Goal: Obtain resource: Download file/media

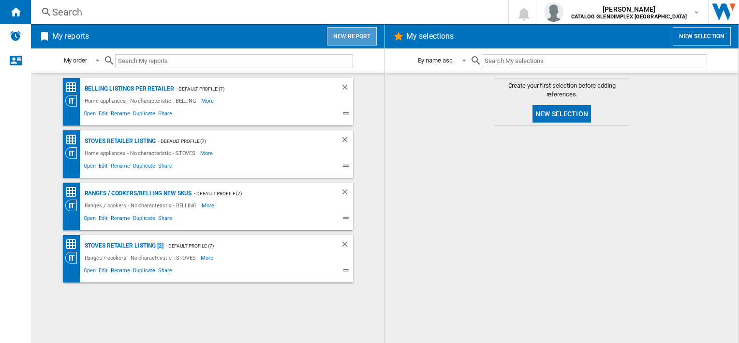
click at [329, 39] on button "New report" at bounding box center [352, 36] width 50 height 18
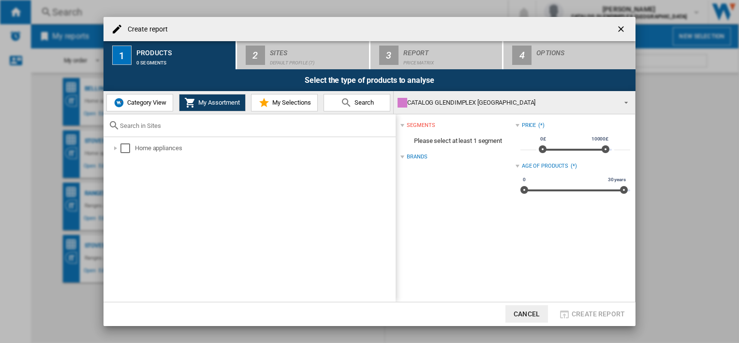
click at [143, 106] on span "Category View" at bounding box center [146, 102] width 42 height 7
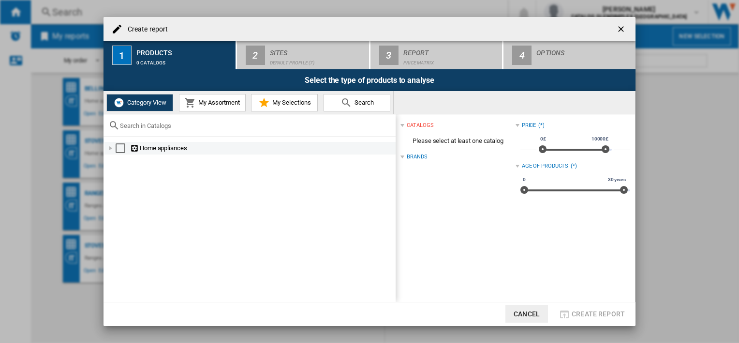
click at [112, 147] on div at bounding box center [111, 148] width 10 height 10
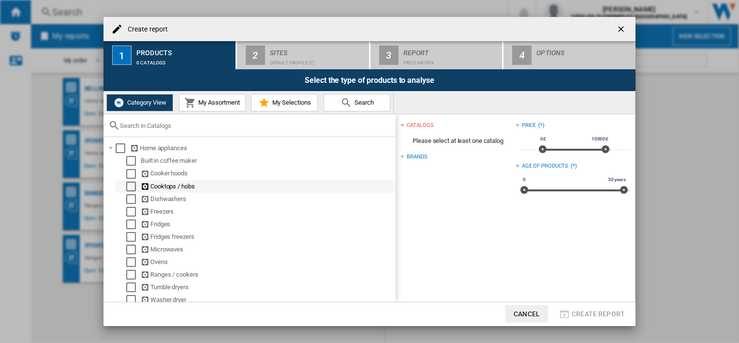
click at [127, 186] on div "Select" at bounding box center [131, 186] width 10 height 10
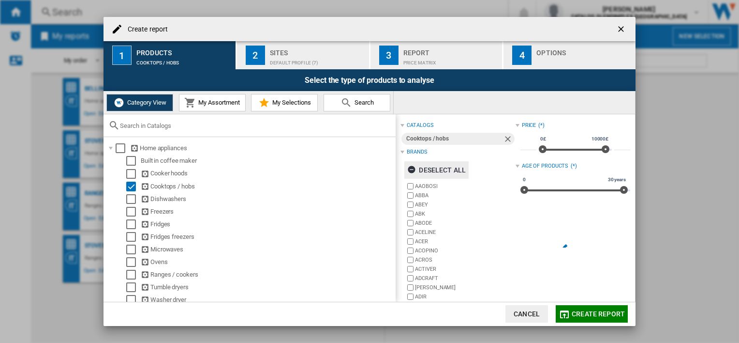
click at [412, 168] on ng-md-icon "button" at bounding box center [413, 171] width 12 height 12
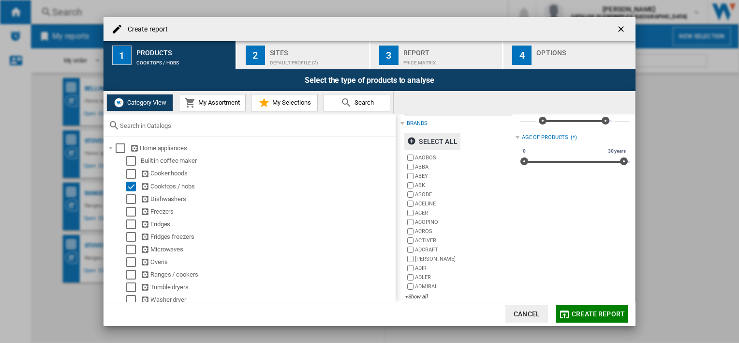
scroll to position [39, 0]
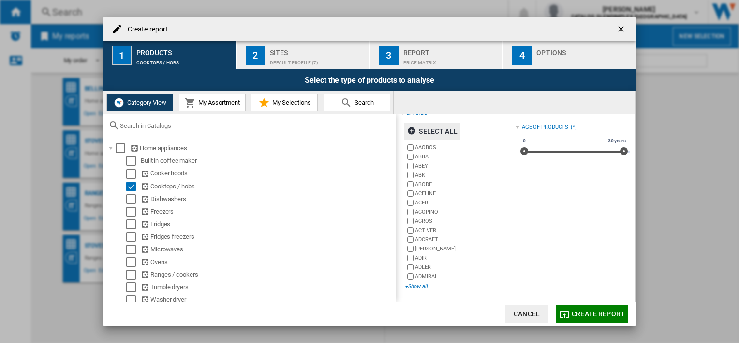
click at [420, 288] on div "+Show all" at bounding box center [461, 286] width 110 height 7
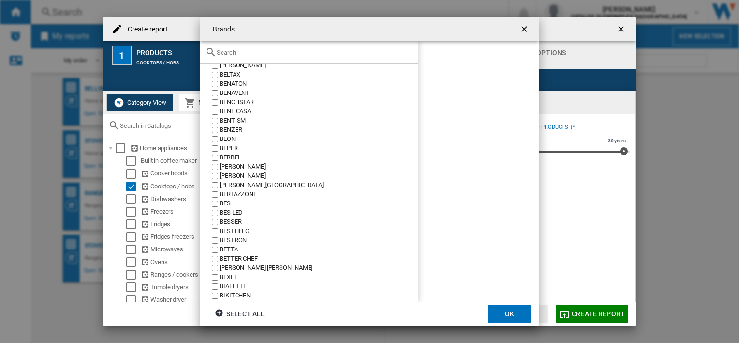
scroll to position [1549, 0]
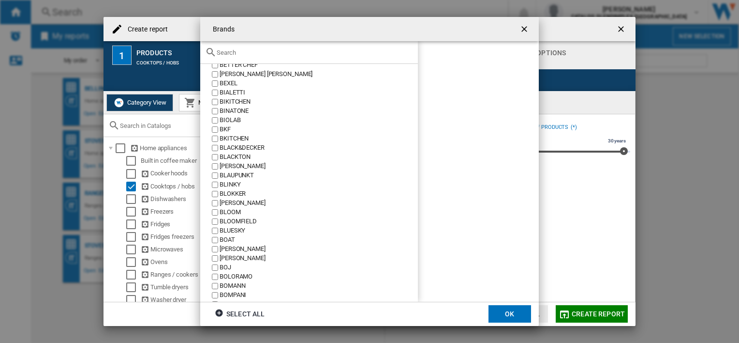
click at [281, 56] on input "text" at bounding box center [315, 52] width 196 height 7
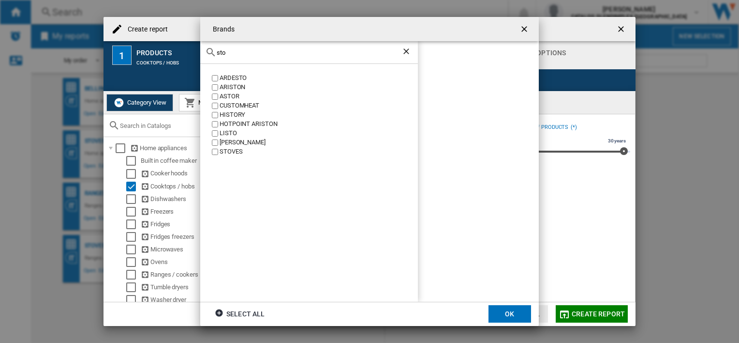
scroll to position [0, 0]
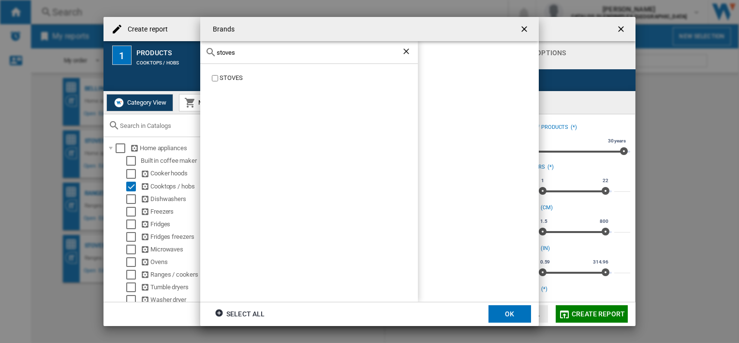
type input "stoves"
click at [220, 83] on div "STOVES" at bounding box center [319, 78] width 198 height 9
drag, startPoint x: 515, startPoint y: 315, endPoint x: 475, endPoint y: 229, distance: 94.6
click at [515, 315] on button "OK" at bounding box center [510, 313] width 43 height 17
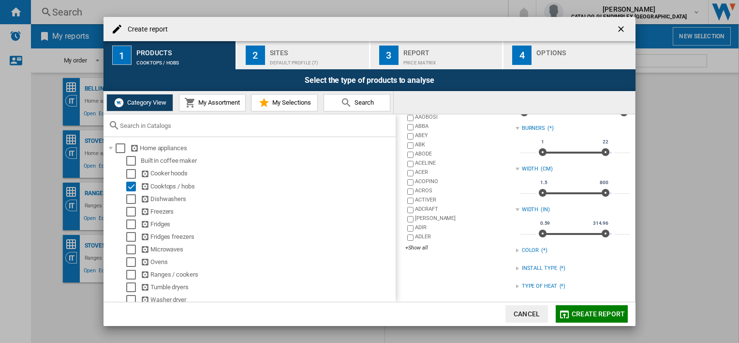
scroll to position [78, 0]
click at [408, 249] on div "+Show all" at bounding box center [461, 246] width 110 height 7
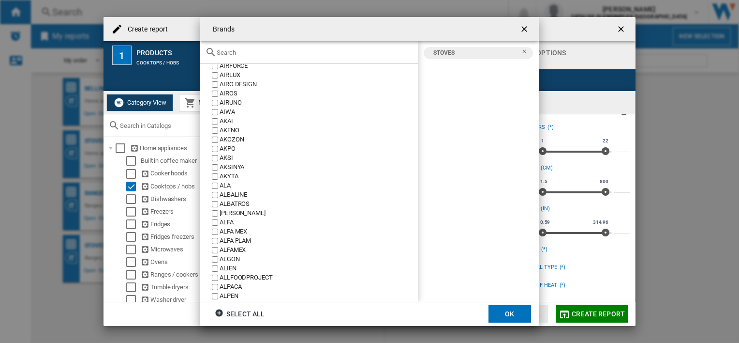
scroll to position [339, 0]
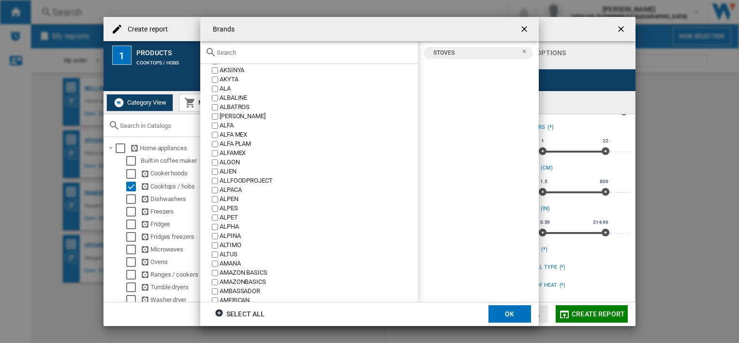
click at [256, 52] on input "{{::title}} OK ..." at bounding box center [315, 52] width 196 height 7
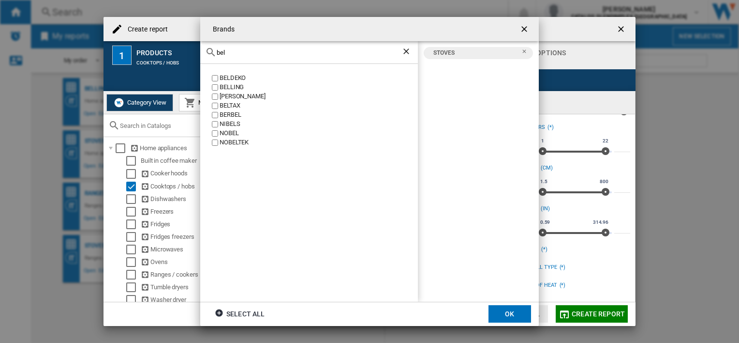
scroll to position [0, 0]
type input "belling"
click at [213, 74] on label "BELLING" at bounding box center [314, 78] width 208 height 9
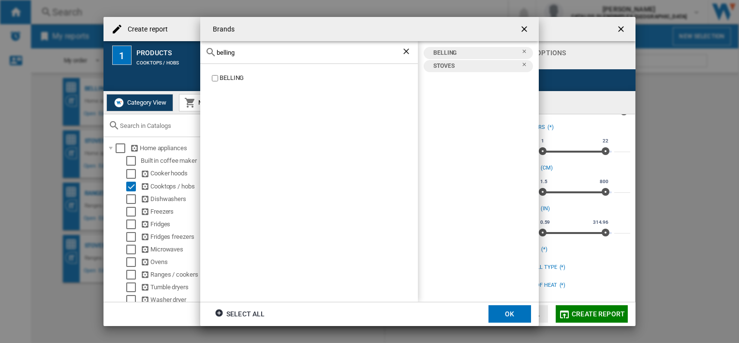
drag, startPoint x: 509, startPoint y: 312, endPoint x: 515, endPoint y: 290, distance: 22.5
click at [510, 311] on button "OK" at bounding box center [510, 313] width 43 height 17
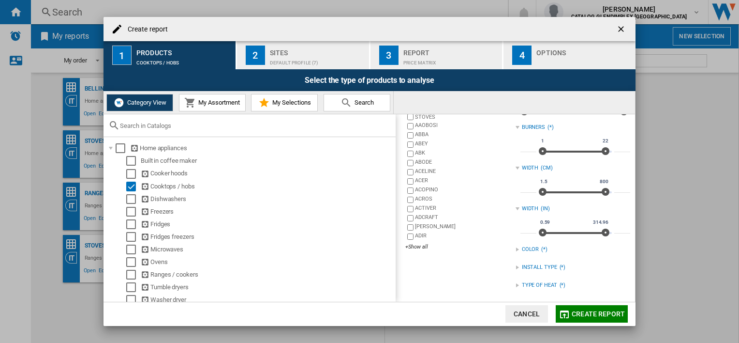
click at [587, 309] on button "Create report" at bounding box center [592, 313] width 72 height 17
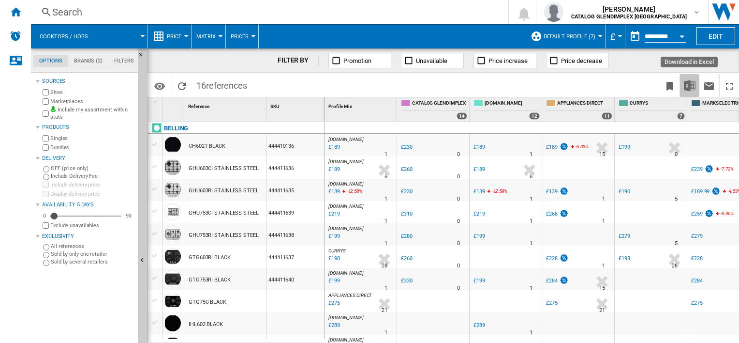
click at [690, 81] on img "Download in Excel" at bounding box center [690, 86] width 12 height 12
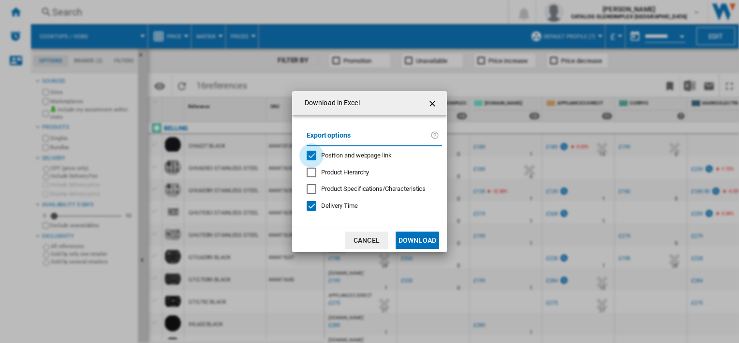
click at [314, 155] on div "Position and webpage link" at bounding box center [312, 155] width 10 height 10
click at [313, 189] on div at bounding box center [312, 189] width 10 height 10
drag, startPoint x: 314, startPoint y: 190, endPoint x: 318, endPoint y: 214, distance: 25.1
click at [313, 190] on div at bounding box center [312, 189] width 10 height 10
click at [413, 232] on button "Download" at bounding box center [418, 239] width 44 height 17
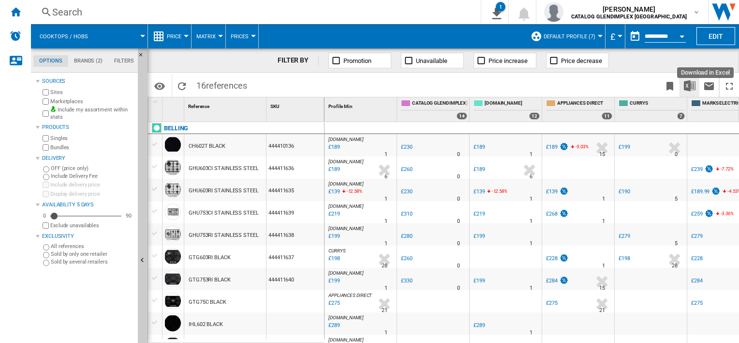
click at [686, 83] on img "Download in Excel" at bounding box center [690, 86] width 12 height 12
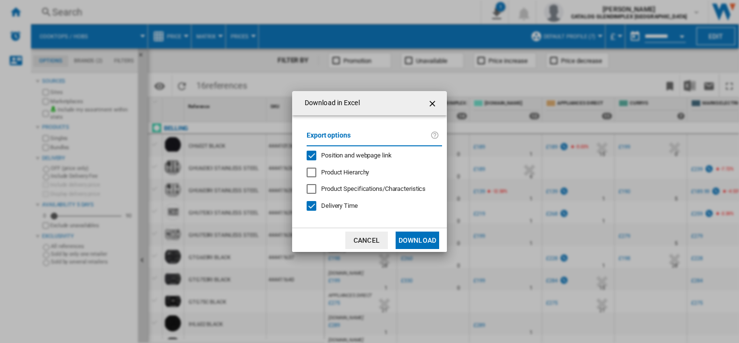
click at [321, 153] on span "Position and webpage link" at bounding box center [356, 154] width 71 height 7
click at [403, 238] on button "Download" at bounding box center [418, 239] width 44 height 17
